Goal: Task Accomplishment & Management: Complete application form

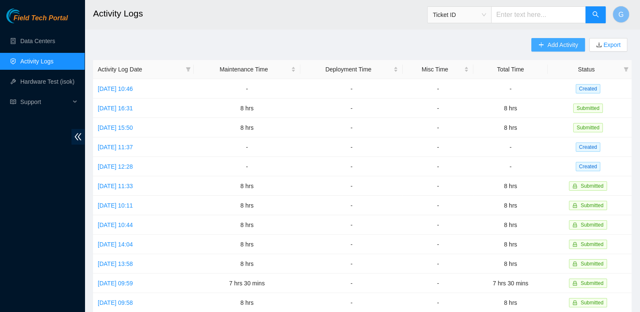
click at [560, 43] on span "Add Activity" at bounding box center [562, 44] width 30 height 9
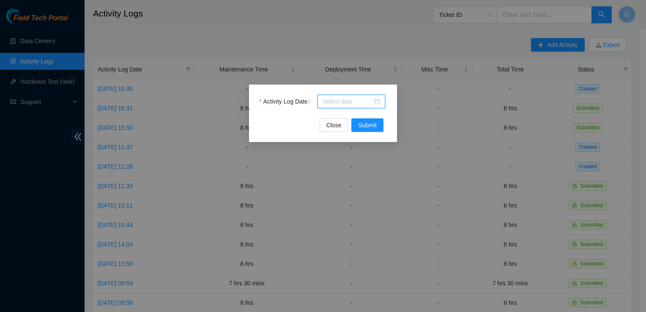
click at [341, 99] on input "Activity Log Date" at bounding box center [348, 101] width 50 height 9
click at [476, 70] on div "Activity Log Date Close Submit" at bounding box center [323, 156] width 646 height 312
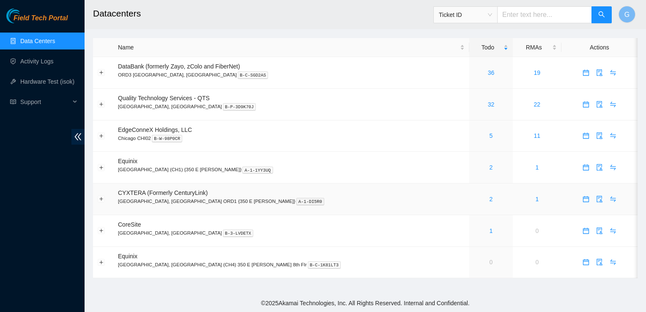
click at [474, 200] on div "2" at bounding box center [491, 199] width 34 height 9
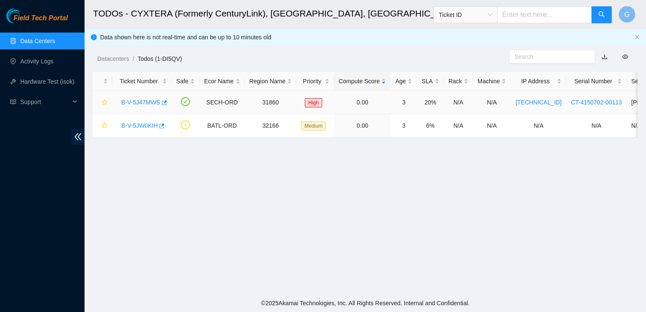
click at [148, 102] on link "B-V-5J47MWS" at bounding box center [140, 102] width 39 height 7
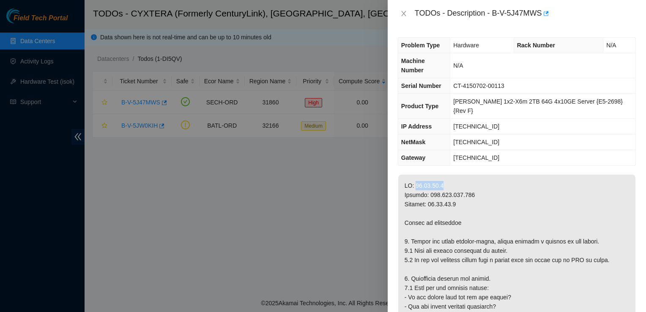
drag, startPoint x: 413, startPoint y: 165, endPoint x: 447, endPoint y: 162, distance: 34.4
drag, startPoint x: 447, startPoint y: 162, endPoint x: 423, endPoint y: 169, distance: 25.3
copy p "[TECHNICAL_ID]"
click at [402, 14] on icon "close" at bounding box center [404, 13] width 7 height 7
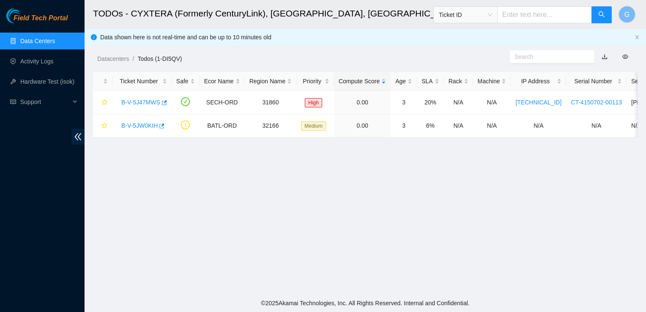
click at [484, 13] on span "Ticket ID" at bounding box center [465, 14] width 53 height 13
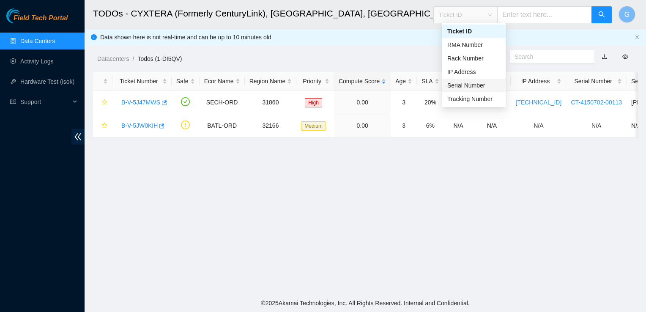
click at [461, 84] on div "Serial Number" at bounding box center [474, 85] width 53 height 9
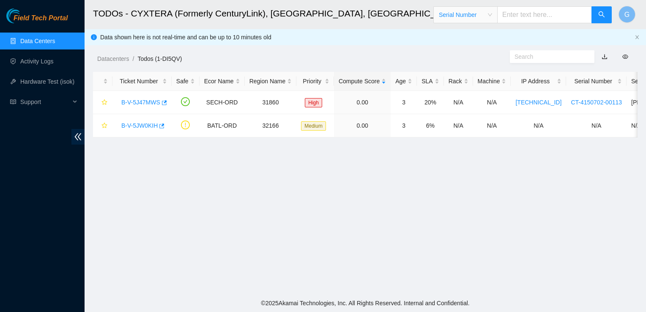
click at [527, 14] on input "text" at bounding box center [544, 14] width 95 height 17
paste input "[TECHNICAL_ID]"
type input "[TECHNICAL_ID]"
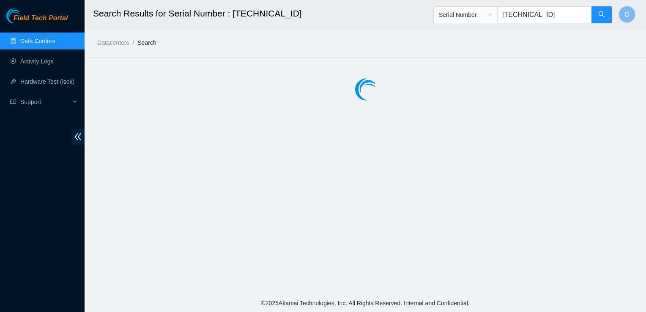
click at [479, 14] on span "Serial Number" at bounding box center [465, 14] width 53 height 13
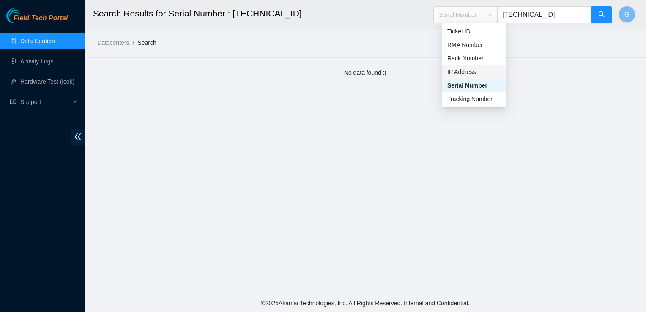
click at [472, 69] on div "IP Address" at bounding box center [474, 71] width 53 height 9
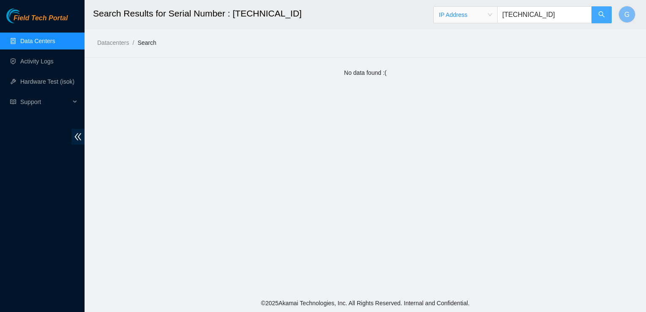
click at [601, 16] on icon "search" at bounding box center [602, 14] width 7 height 7
click at [46, 41] on link "Data Centers" at bounding box center [37, 41] width 35 height 7
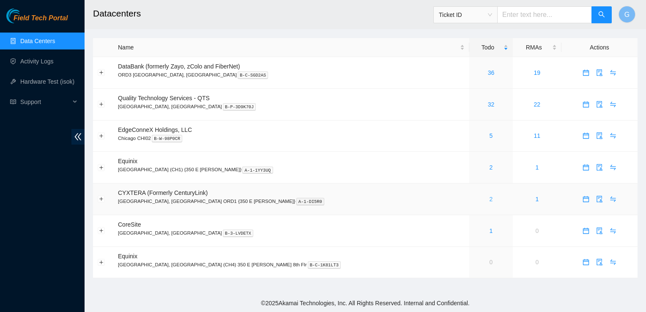
click at [490, 199] on link "2" at bounding box center [491, 199] width 3 height 7
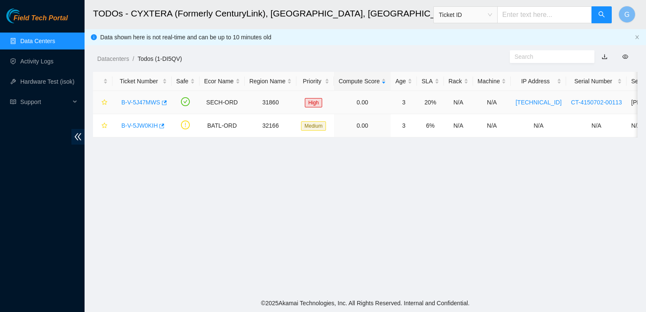
click at [142, 102] on link "B-V-5J47MWS" at bounding box center [140, 102] width 39 height 7
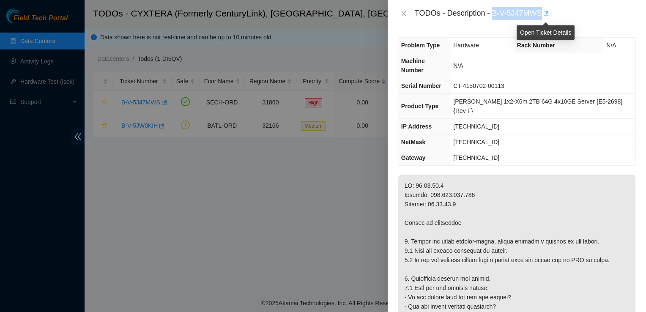
drag, startPoint x: 493, startPoint y: 11, endPoint x: 543, endPoint y: 14, distance: 50.0
click at [543, 14] on div "TODOs - Description - B-V-5J47MWS" at bounding box center [525, 14] width 221 height 14
drag, startPoint x: 543, startPoint y: 14, endPoint x: 506, endPoint y: 12, distance: 36.4
copy div "B-V-5J47MWS"
click at [404, 14] on icon "close" at bounding box center [403, 13] width 5 height 5
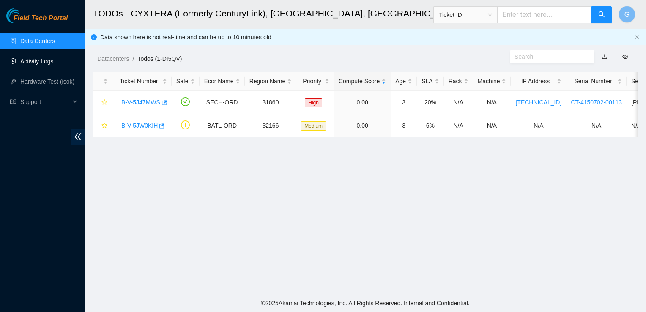
click at [46, 58] on link "Activity Logs" at bounding box center [36, 61] width 33 height 7
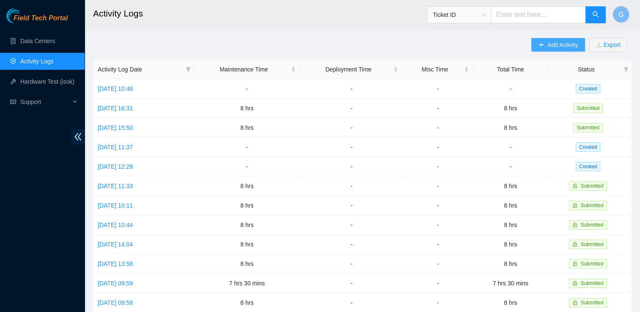
click at [543, 48] on button "Add Activity" at bounding box center [557, 45] width 53 height 14
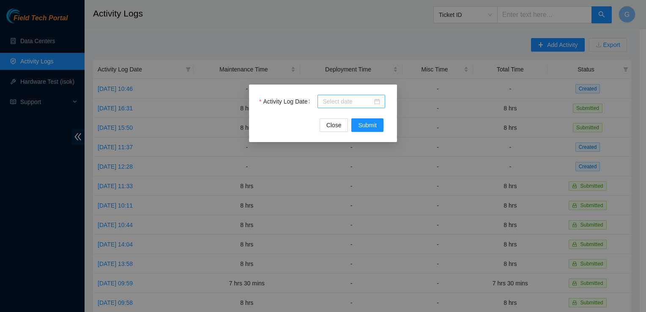
click at [332, 102] on input "Activity Log Date" at bounding box center [348, 101] width 50 height 9
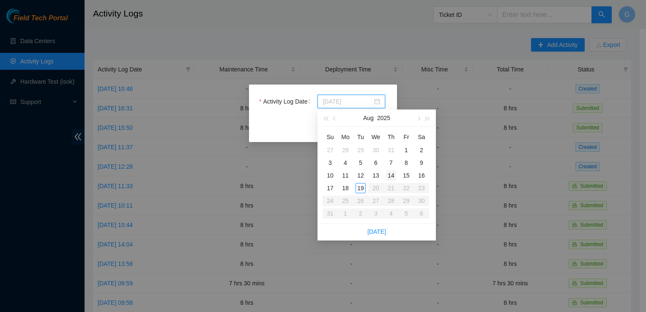
type input "2025-08-14"
click at [396, 175] on div "14" at bounding box center [391, 175] width 10 height 10
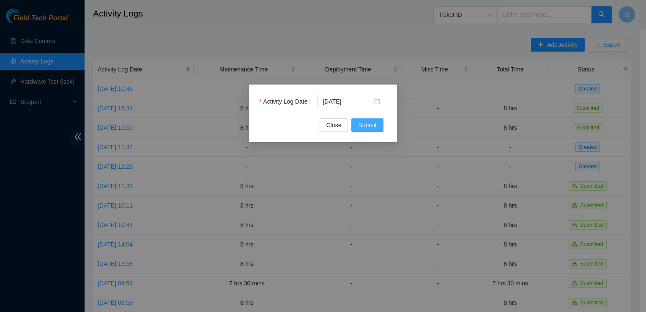
click at [363, 128] on span "Submit" at bounding box center [367, 125] width 19 height 9
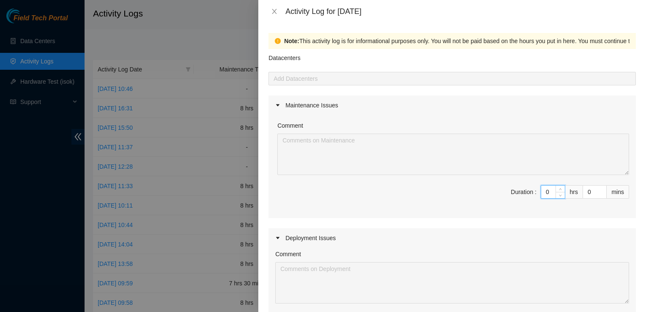
drag, startPoint x: 543, startPoint y: 190, endPoint x: 504, endPoint y: 187, distance: 38.6
click at [504, 187] on span "Duration : 0 hrs 0 mins" at bounding box center [452, 197] width 354 height 24
type input "8"
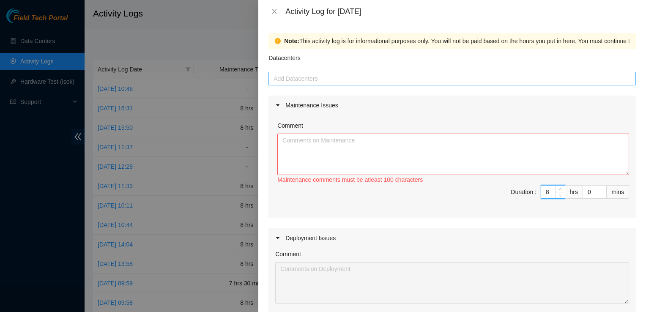
click at [291, 80] on div at bounding box center [452, 79] width 363 height 10
type input "8"
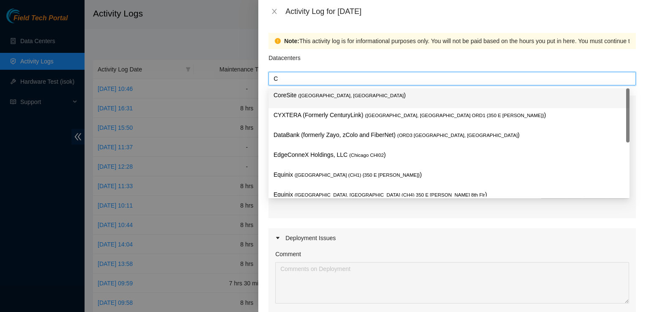
type input "Cy"
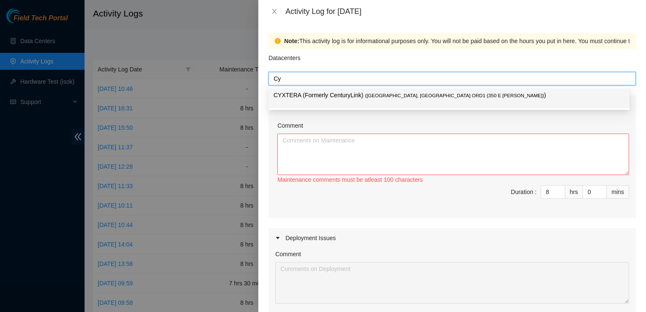
click at [301, 93] on p "CYXTERA (Formerly CenturyLink) ( Chicago, IL ORD1 {350 E Cermak} )" at bounding box center [449, 96] width 351 height 10
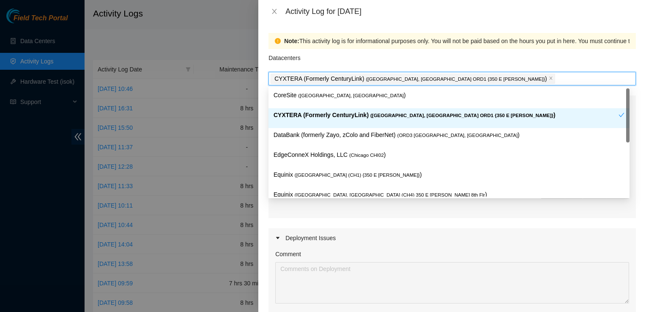
click at [332, 115] on p "CYXTERA (Formerly CenturyLink) ( Chicago, IL ORD1 {350 E Cermak} )" at bounding box center [446, 115] width 345 height 10
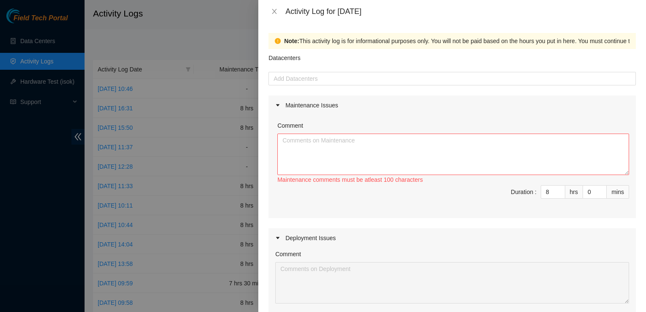
drag, startPoint x: 330, startPoint y: 224, endPoint x: 272, endPoint y: 179, distance: 73.3
click at [329, 221] on div "Maintenance Issues Comment Maintenance comments must be atleast 100 characters …" at bounding box center [453, 286] width 368 height 380
click at [299, 148] on textarea "Comment" at bounding box center [453, 154] width 352 height 41
type textarea "I"
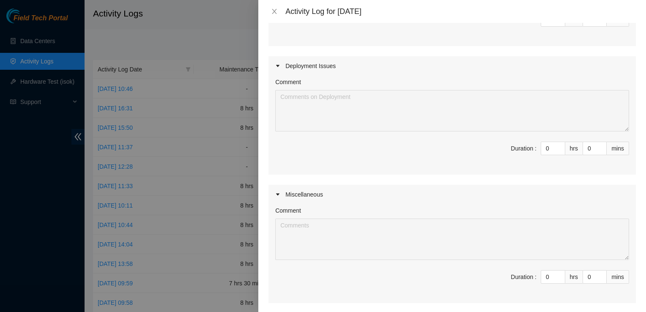
scroll to position [254, 0]
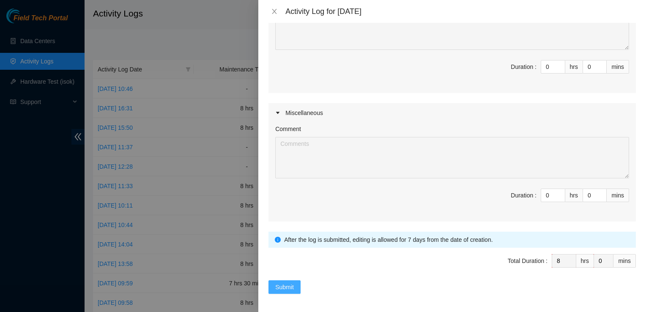
type textarea "I am still waiting for a couple of pallets to be picked up to vlear space so I …"
click at [285, 287] on span "Submit" at bounding box center [284, 287] width 19 height 9
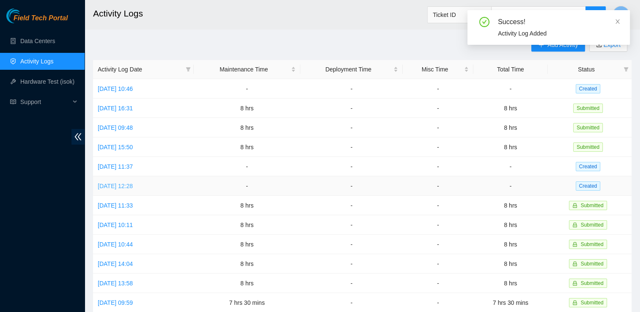
click at [132, 186] on link "Mon, 11 Aug 2025 12:28" at bounding box center [115, 186] width 35 height 7
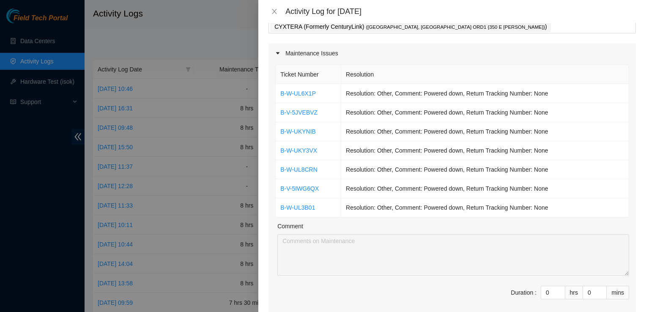
scroll to position [85, 0]
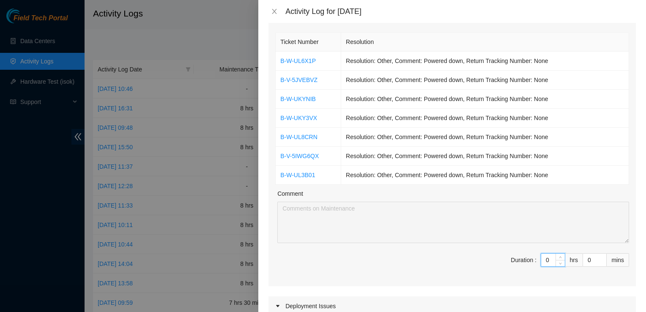
drag, startPoint x: 545, startPoint y: 258, endPoint x: 515, endPoint y: 261, distance: 30.6
click at [515, 261] on span "Duration : 0 hrs 0 mins" at bounding box center [452, 265] width 354 height 24
type input "8"
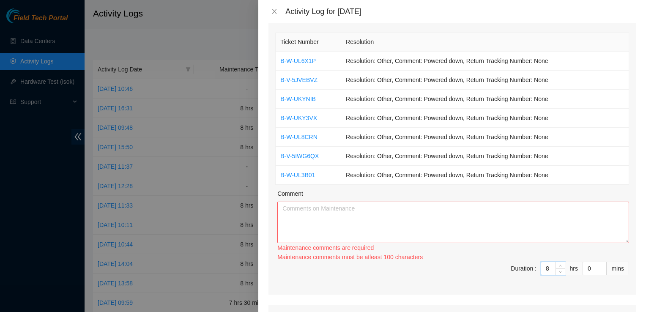
type input "8"
click at [327, 223] on textarea "Comment" at bounding box center [453, 222] width 352 height 41
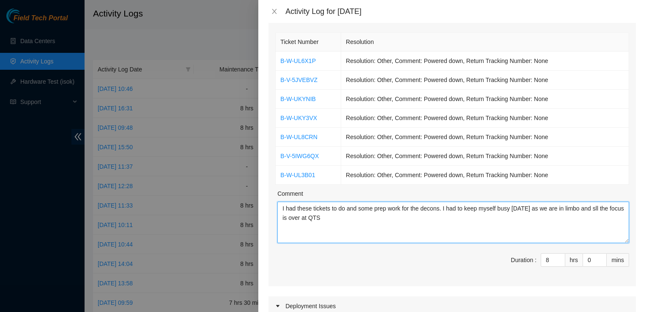
click at [591, 211] on textarea "I had these tickets to do and some prep work for the decons. I had to keep myse…" at bounding box center [453, 222] width 352 height 41
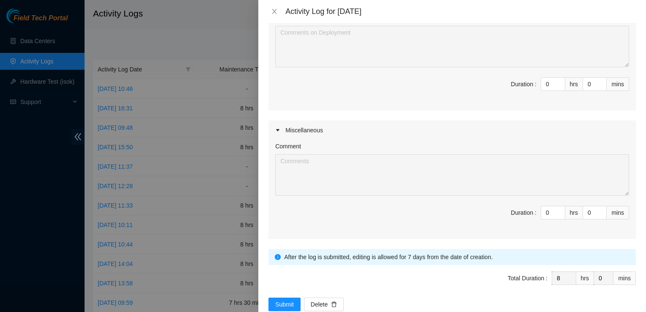
scroll to position [406, 0]
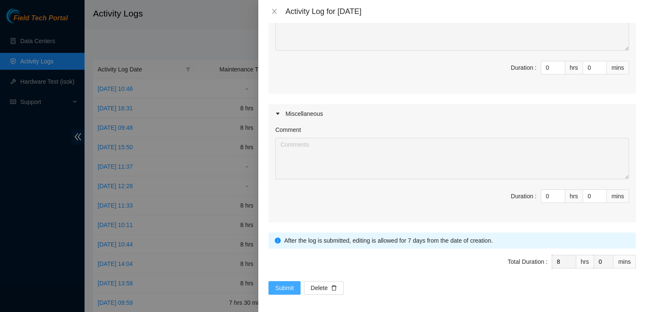
type textarea "I had these tickets to do and some prep work for the decons. I had to keep myse…"
click at [281, 283] on span "Submit" at bounding box center [284, 287] width 19 height 9
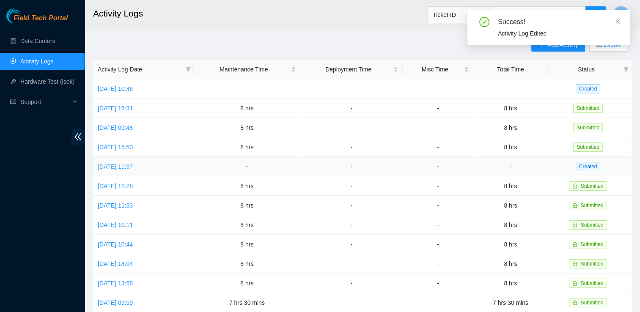
click at [133, 164] on link "Tue, 12 Aug 2025 11:37" at bounding box center [115, 166] width 35 height 7
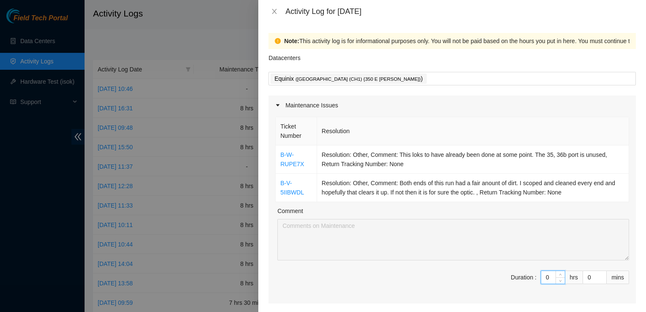
drag, startPoint x: 544, startPoint y: 273, endPoint x: 506, endPoint y: 277, distance: 37.8
click at [506, 277] on span "Duration : 0 hrs 0 mins" at bounding box center [452, 283] width 354 height 24
type input "8"
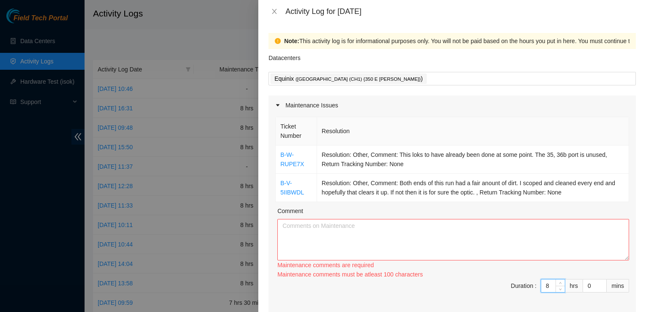
type input "8"
click at [325, 231] on textarea "Comment" at bounding box center [453, 239] width 352 height 41
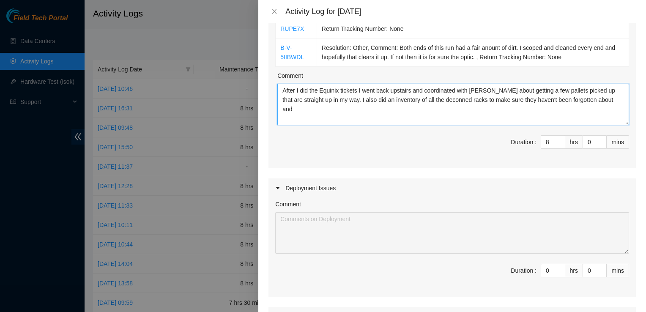
scroll to position [85, 0]
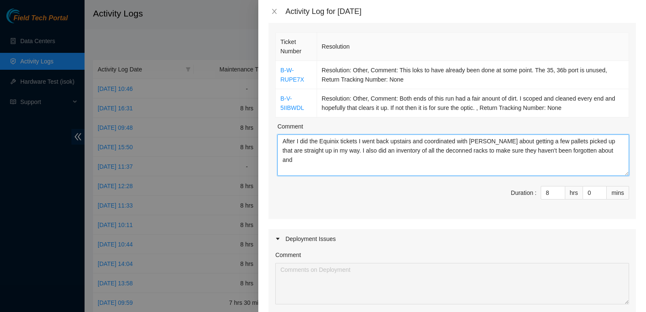
drag, startPoint x: 593, startPoint y: 150, endPoint x: 607, endPoint y: 148, distance: 13.6
click at [607, 148] on textarea "After I did the Equinix tickets I went back upstairs and coordinated with Bruno…" at bounding box center [453, 155] width 352 height 41
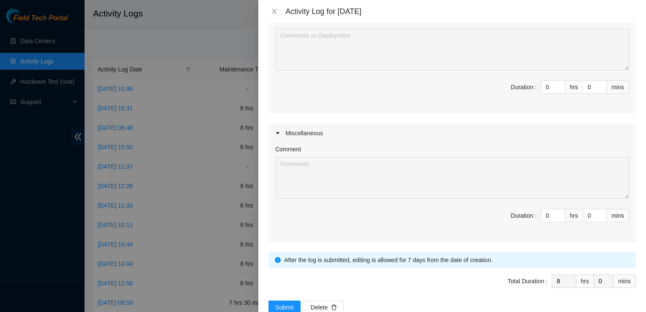
scroll to position [338, 0]
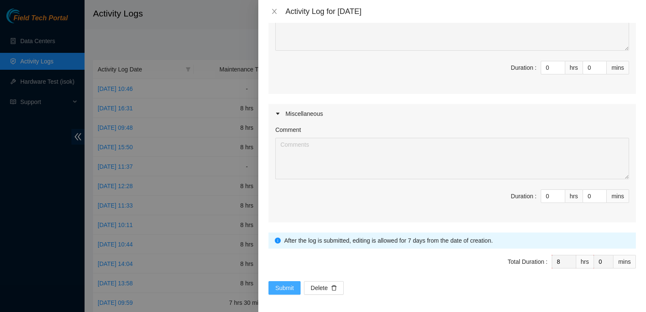
type textarea "After I did the Equinix tickets I went back upstairs and coordinated with Bruno…"
click at [286, 284] on span "Submit" at bounding box center [284, 287] width 19 height 9
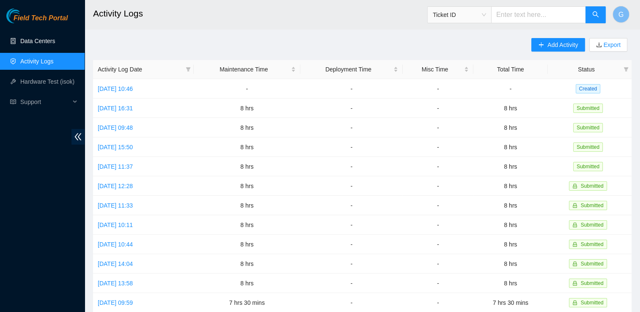
click at [42, 44] on link "Data Centers" at bounding box center [37, 41] width 35 height 7
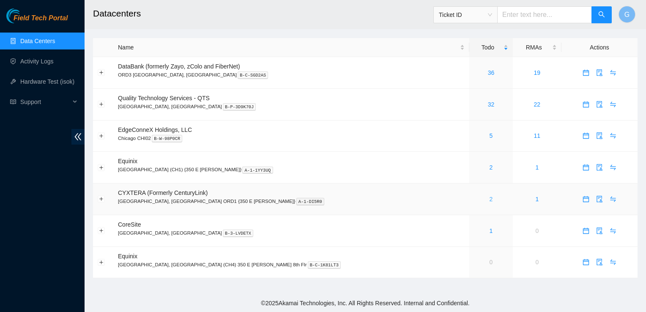
click at [490, 197] on link "2" at bounding box center [491, 199] width 3 height 7
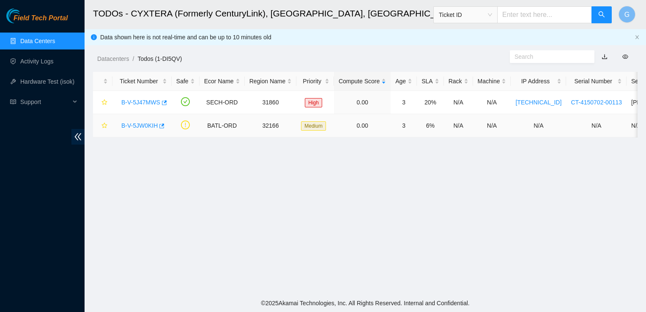
click at [137, 123] on link "B-V-5JW0KIH" at bounding box center [139, 125] width 36 height 7
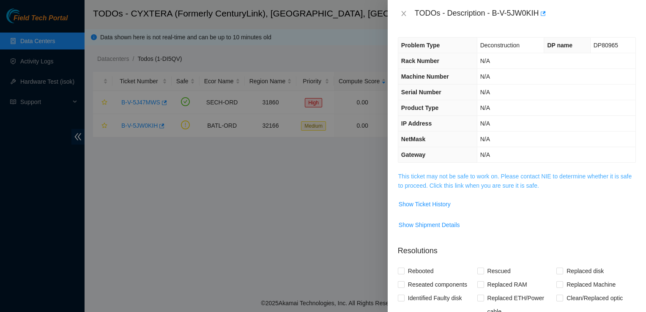
click at [496, 182] on link "This ticket may not be safe to work on. Please contact NIE to determine whether…" at bounding box center [515, 181] width 234 height 16
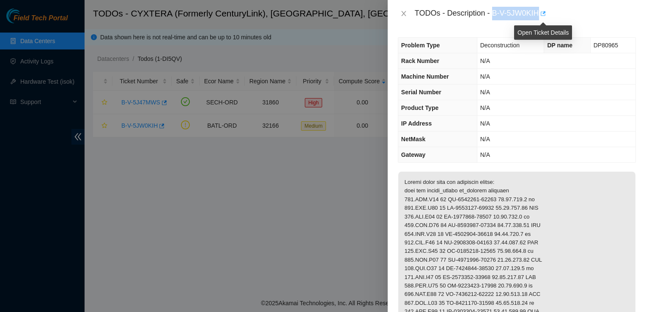
drag, startPoint x: 494, startPoint y: 13, endPoint x: 541, endPoint y: 13, distance: 46.5
click at [541, 13] on div "TODOs - Description - B-V-5JW0KIH" at bounding box center [525, 14] width 221 height 14
drag, startPoint x: 541, startPoint y: 13, endPoint x: 518, endPoint y: 12, distance: 22.8
copy div "B-V-5JW0KIH"
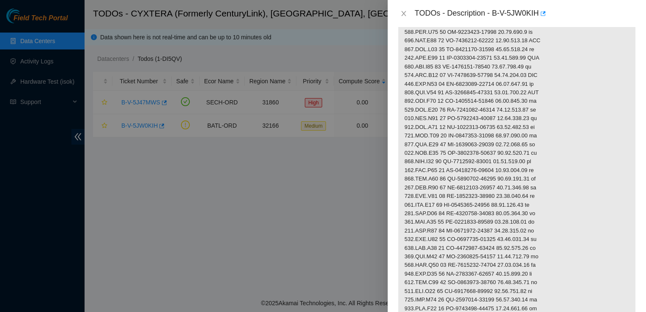
scroll to position [85, 0]
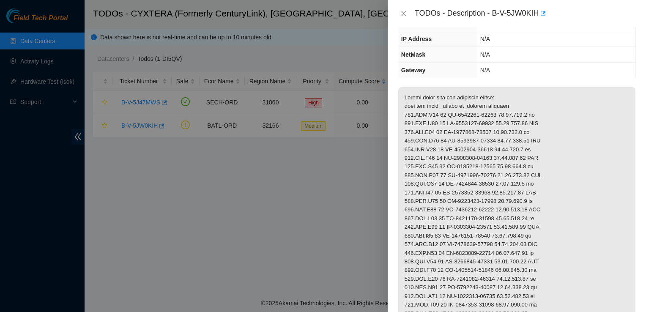
click at [398, 230] on div "Problem Type Deconstruction DP name DP80965 Rack Number N/A Machine Number N/A …" at bounding box center [517, 169] width 258 height 285
click at [407, 13] on icon "close" at bounding box center [404, 13] width 7 height 7
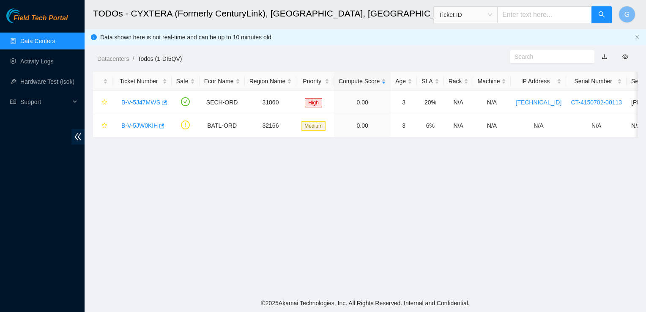
scroll to position [112, 0]
